Goal: Transaction & Acquisition: Purchase product/service

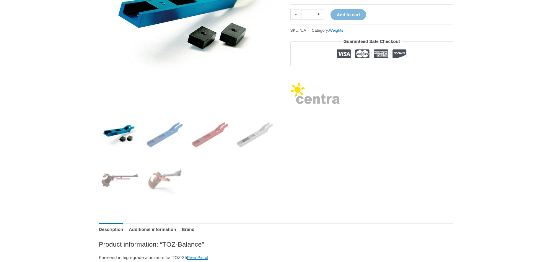
scroll to position [148, 0]
click at [123, 175] on img at bounding box center [119, 179] width 41 height 41
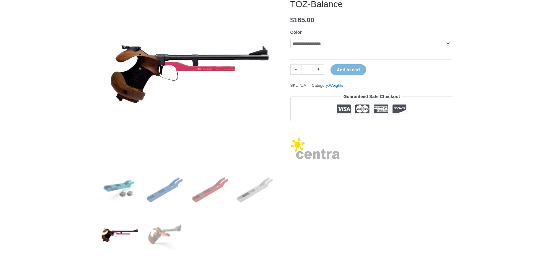
scroll to position [89, 0]
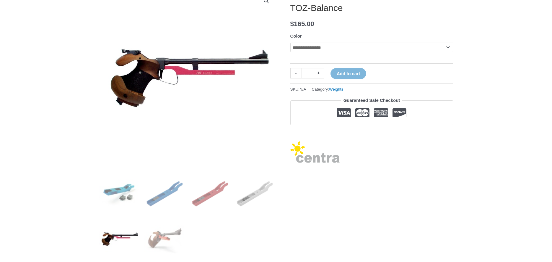
click at [448, 47] on select "**********" at bounding box center [371, 47] width 163 height 9
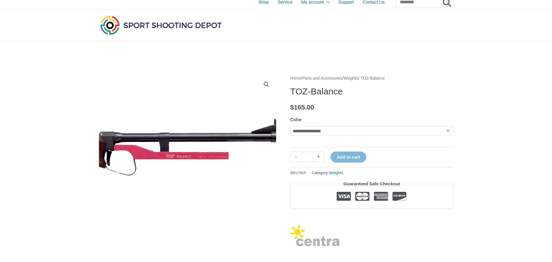
scroll to position [0, 0]
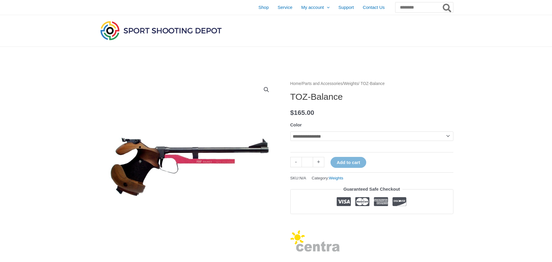
click at [165, 30] on img at bounding box center [161, 31] width 124 height 22
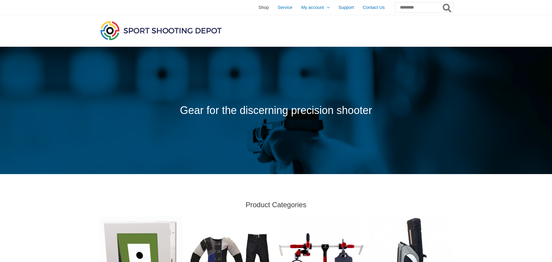
click at [259, 9] on span "Shop" at bounding box center [264, 7] width 10 height 15
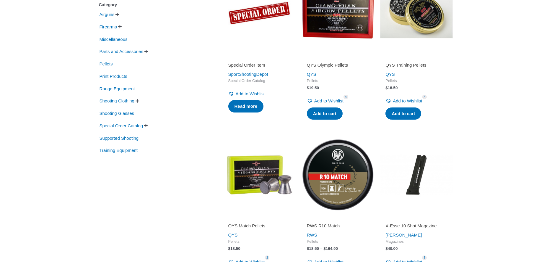
scroll to position [177, 0]
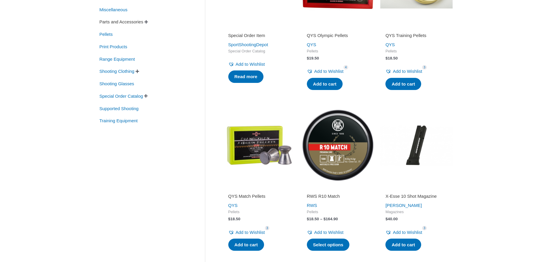
click at [127, 23] on span "Parts and Accessories" at bounding box center [121, 22] width 45 height 10
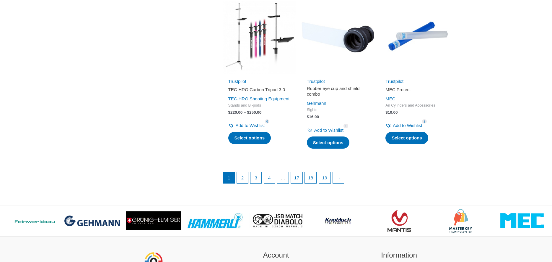
scroll to position [798, 0]
